Goal: Task Accomplishment & Management: Use online tool/utility

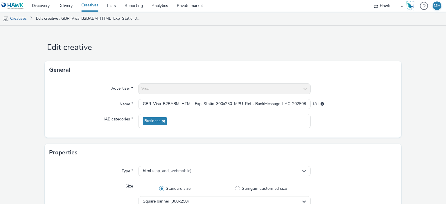
scroll to position [102, 0]
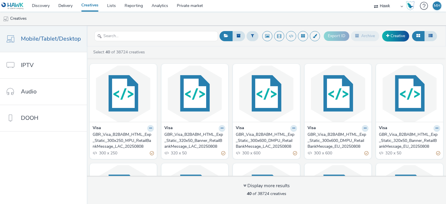
scroll to position [497, 0]
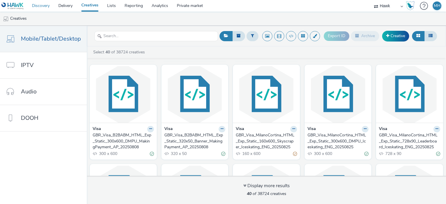
click at [46, 6] on link "Discovery" at bounding box center [41, 6] width 26 height 12
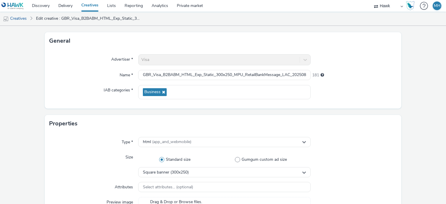
scroll to position [116, 0]
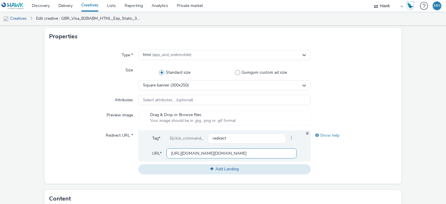
drag, startPoint x: 264, startPoint y: 153, endPoint x: 159, endPoint y: 147, distance: 105.3
click at [159, 147] on div "Tag* ${click_command_ redirect } URL* [URL][DOMAIN_NAME][DOMAIN_NAME]" at bounding box center [224, 145] width 172 height 31
type input "\"
paste input "[URL][DOMAIN_NAME]"
type input "[URL][DOMAIN_NAME]"
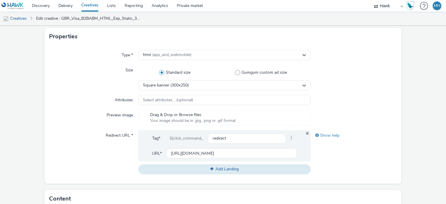
click at [46, 146] on div "Type * html (app_and_webmobile) Size Standard size Gumgum custom ad size Square…" at bounding box center [223, 114] width 357 height 139
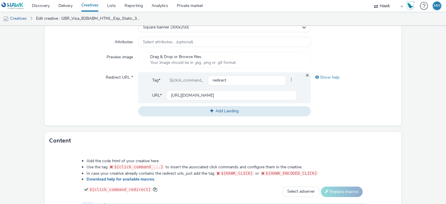
scroll to position [297, 0]
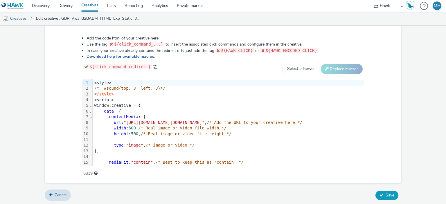
click at [386, 193] on span "Save" at bounding box center [390, 196] width 9 height 6
